Goal: Register for event/course

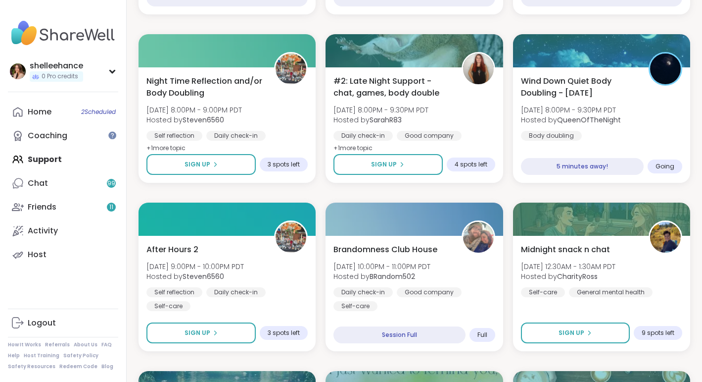
scroll to position [231, 0]
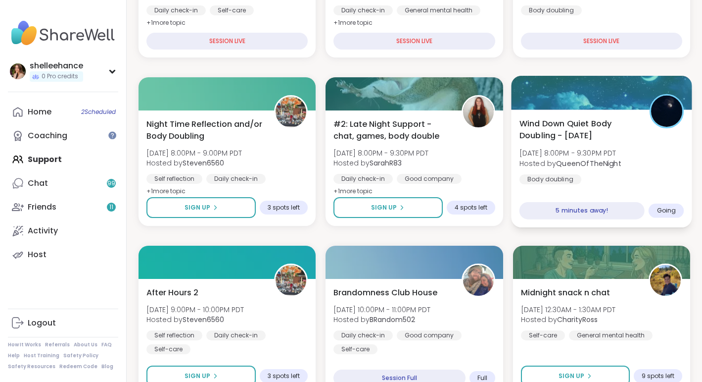
click at [675, 170] on div "Wind Down Quiet Body Doubling - [DATE] [DATE] 8:00PM - 9:30PM PDT Hosted by Que…" at bounding box center [601, 150] width 165 height 67
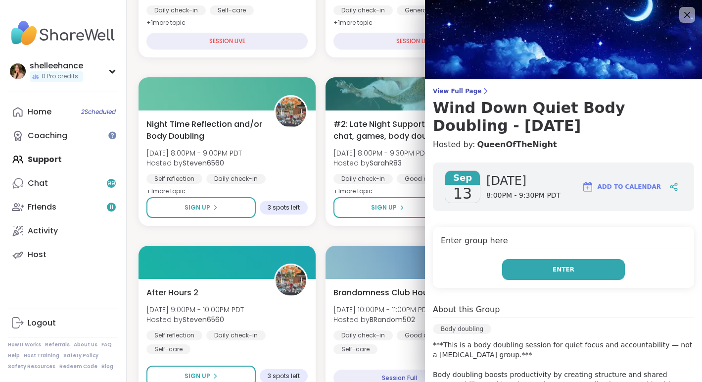
click at [536, 271] on button "Enter" at bounding box center [563, 269] width 123 height 21
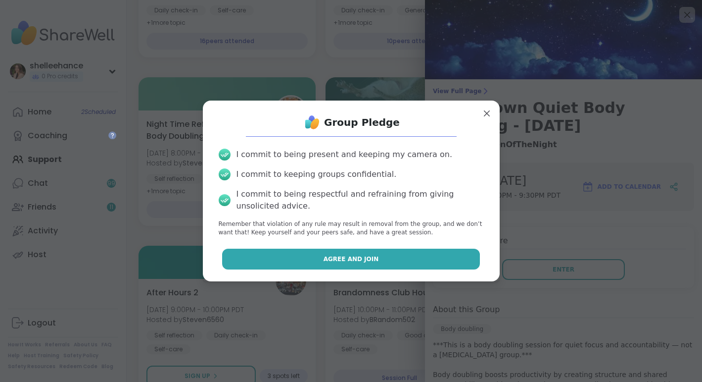
click at [314, 266] on button "Agree and Join" at bounding box center [351, 259] width 258 height 21
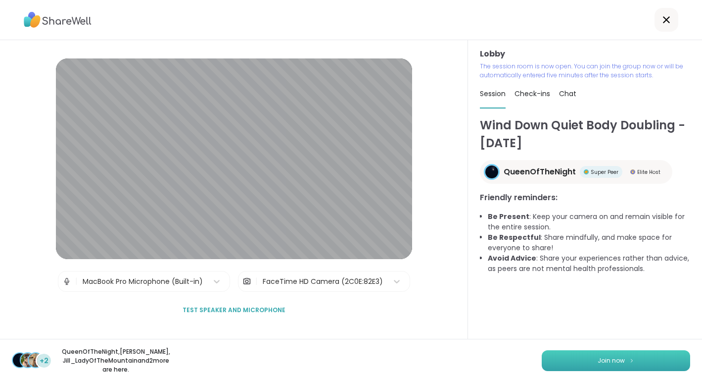
click at [608, 361] on button "Join now" at bounding box center [616, 360] width 149 height 21
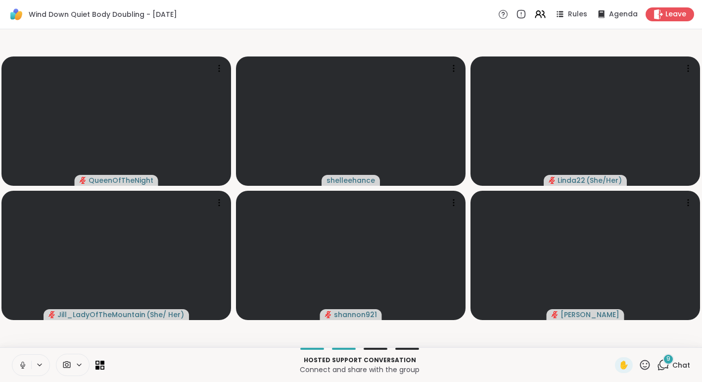
click at [12, 365] on div at bounding box center [31, 365] width 38 height 22
click at [18, 366] on icon at bounding box center [22, 364] width 9 height 9
click at [687, 364] on span "Chat" at bounding box center [682, 365] width 18 height 10
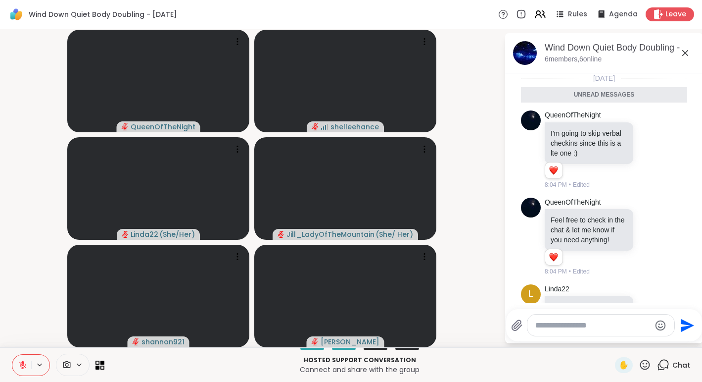
click at [686, 58] on icon at bounding box center [686, 53] width 12 height 12
